Goal: Task Accomplishment & Management: Use online tool/utility

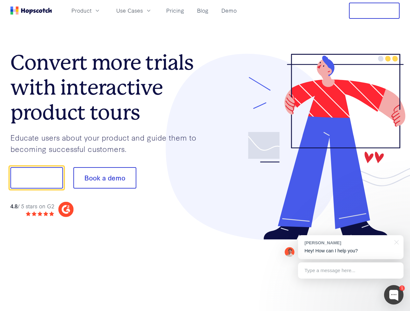
click at [205, 156] on div at bounding box center [302, 147] width 195 height 187
click at [91, 10] on span "Product" at bounding box center [81, 10] width 20 height 8
click at [143, 10] on span "Use Cases" at bounding box center [129, 10] width 27 height 8
click at [374, 11] on button "Free Trial" at bounding box center [374, 11] width 51 height 16
click at [36, 178] on button "Show me!" at bounding box center [36, 177] width 53 height 21
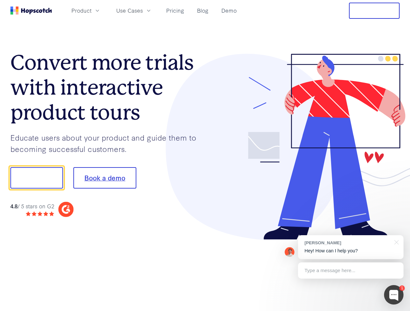
click at [104, 178] on button "Book a demo" at bounding box center [104, 177] width 63 height 21
click at [393, 295] on div at bounding box center [393, 294] width 19 height 19
click at [350, 248] on div "[PERSON_NAME] Hey! How can I help you?" at bounding box center [350, 248] width 105 height 24
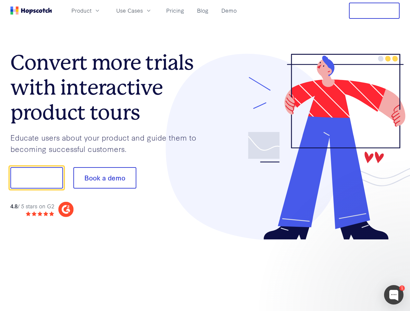
click at [395, 242] on div at bounding box center [343, 220] width 122 height 129
click at [350, 271] on div at bounding box center [343, 220] width 122 height 129
